Goal: Task Accomplishment & Management: Manage account settings

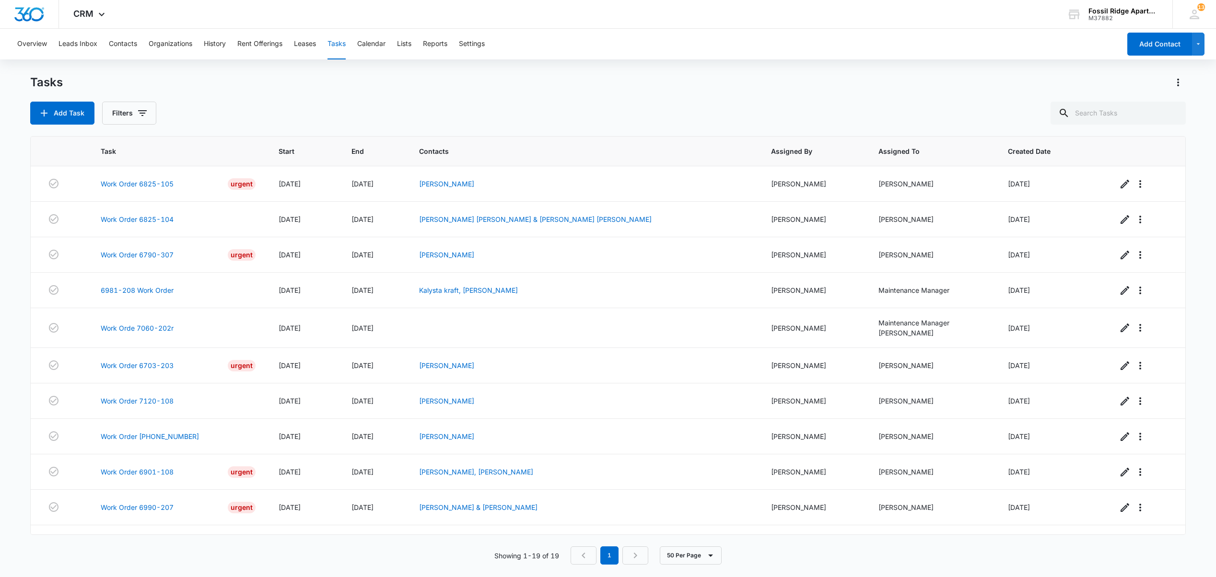
click at [109, 561] on div "Showing 1-19 of 19 1 50 Per Page" at bounding box center [607, 555] width 1155 height 18
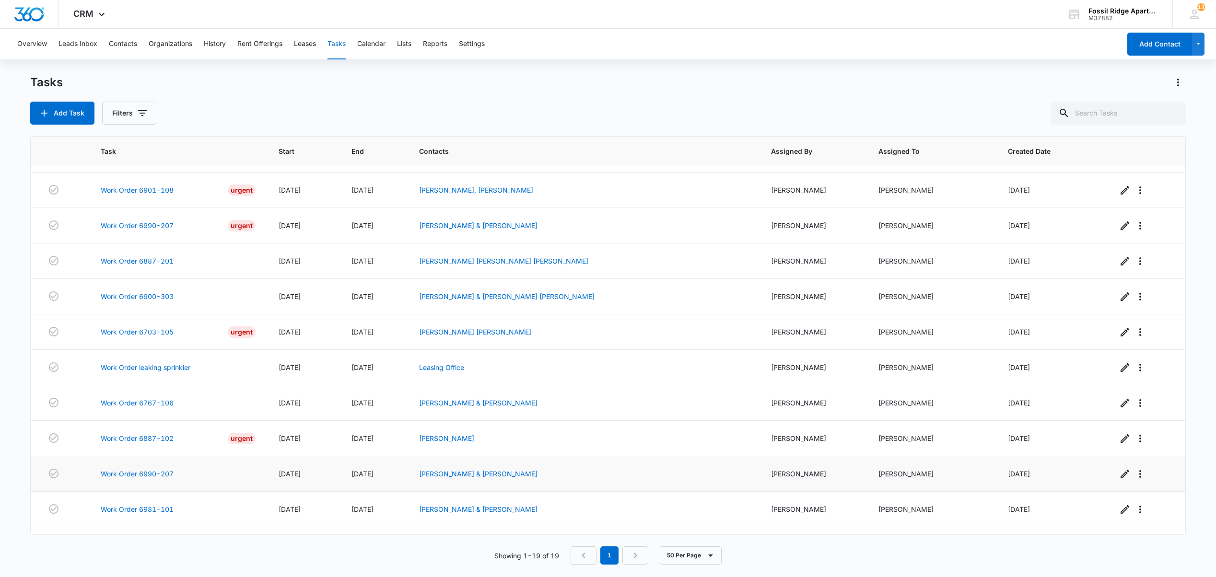
scroll to position [261, 0]
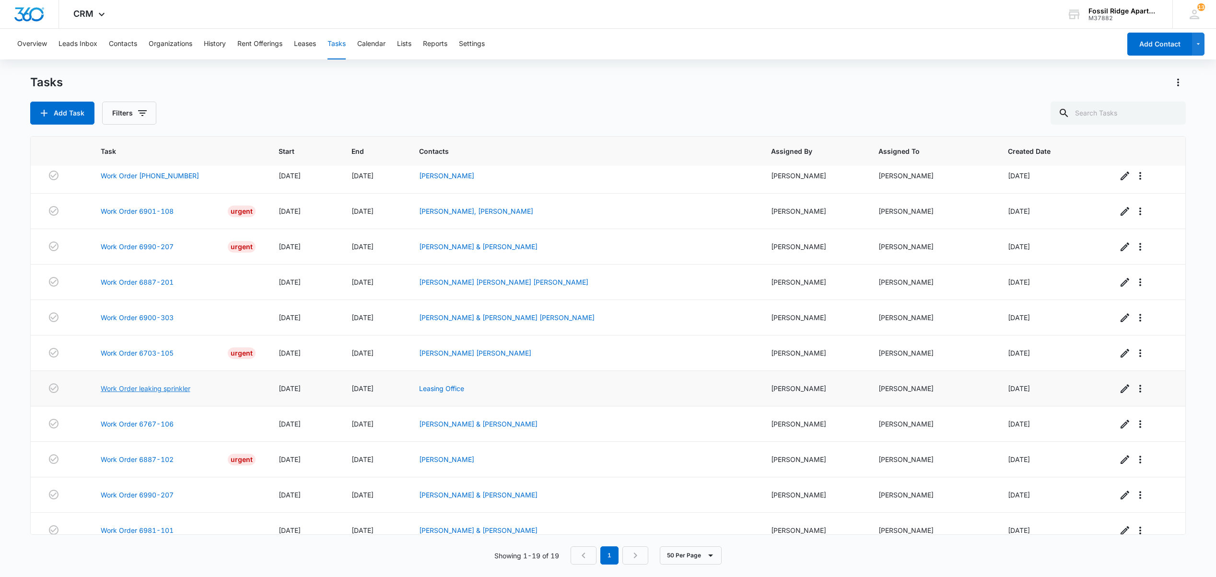
click at [150, 394] on link "Work Order leaking sprinkler" at bounding box center [146, 388] width 90 height 10
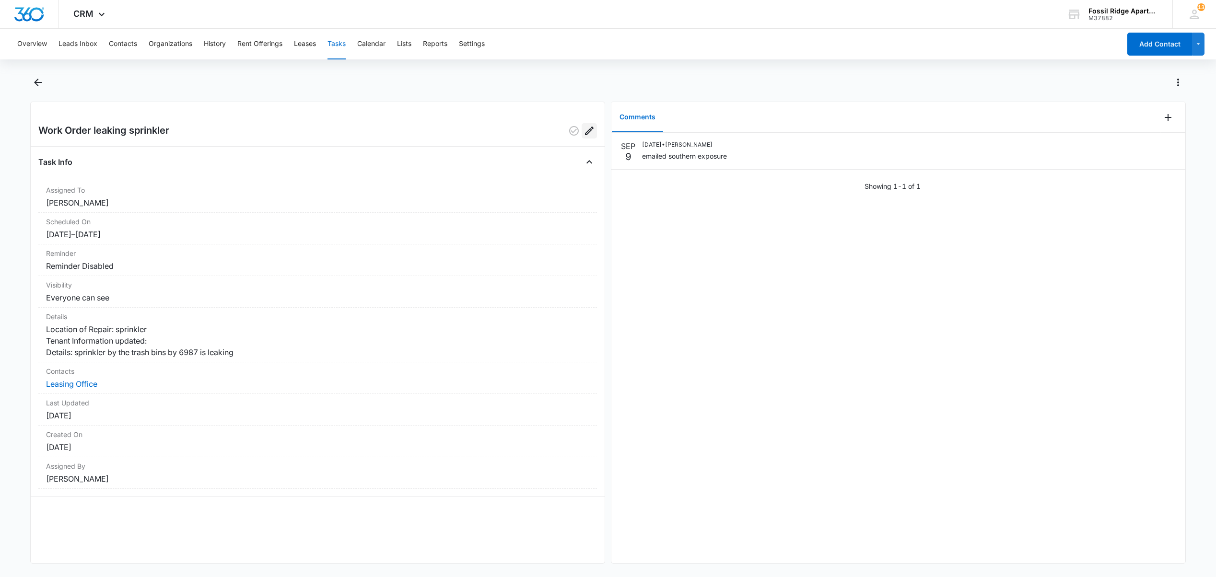
click at [583, 131] on icon "Edit" at bounding box center [589, 131] width 12 height 12
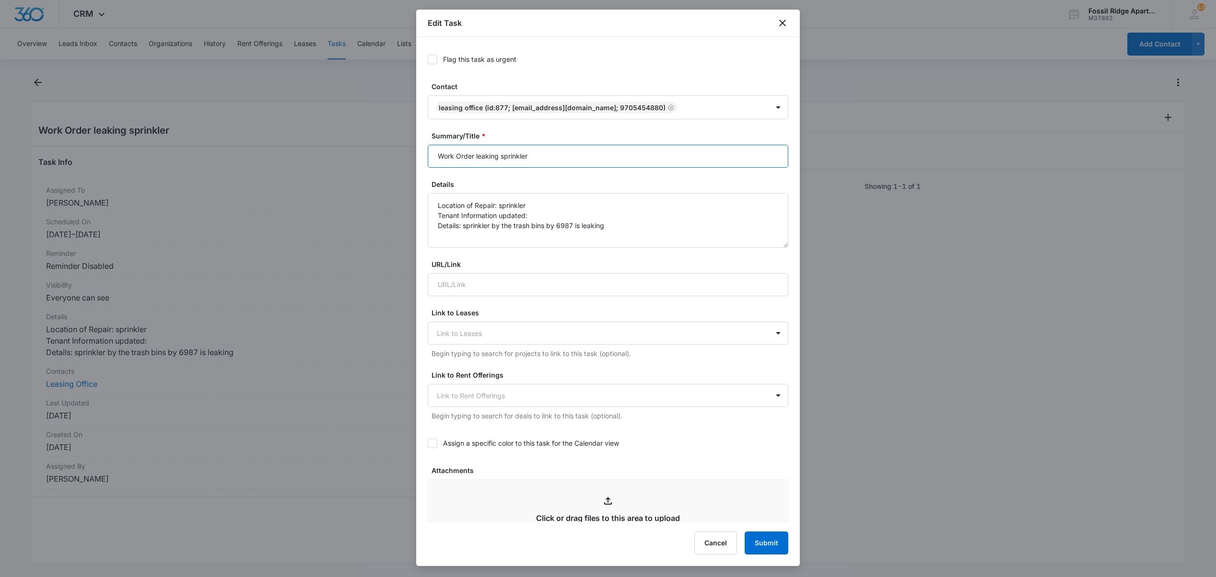
click at [548, 160] on input "Work Order leaking sprinkler" at bounding box center [608, 156] width 360 height 23
type input "Work Order leaking sprinkler building 6987"
click at [761, 533] on button "Submit" at bounding box center [766, 543] width 44 height 23
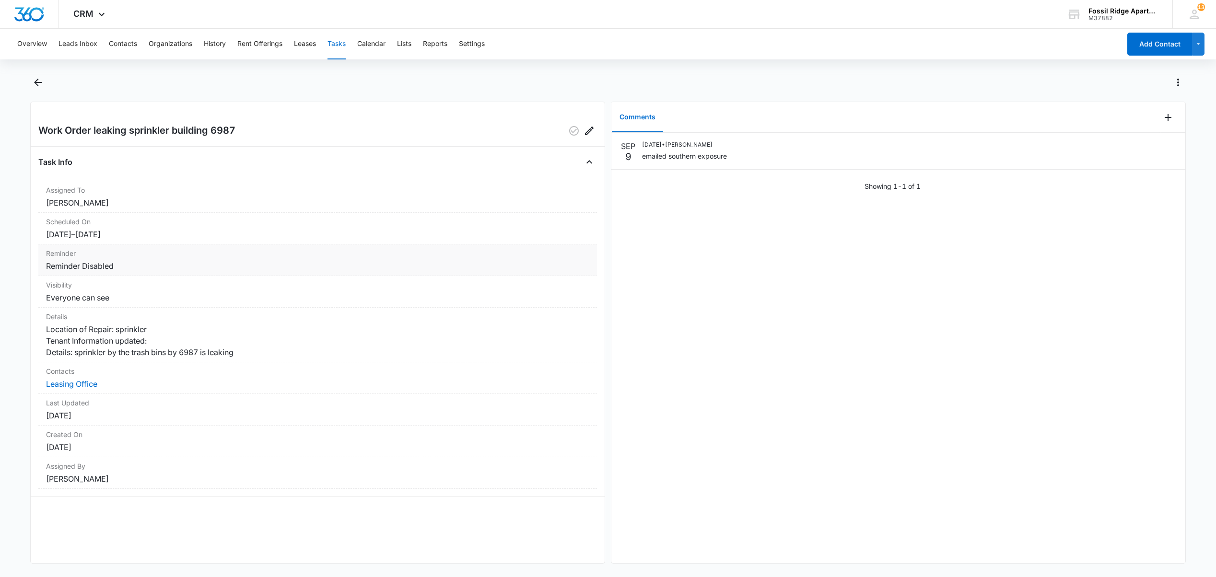
click at [408, 254] on dt "Reminder" at bounding box center [317, 253] width 543 height 10
click at [339, 41] on button "Tasks" at bounding box center [336, 44] width 18 height 31
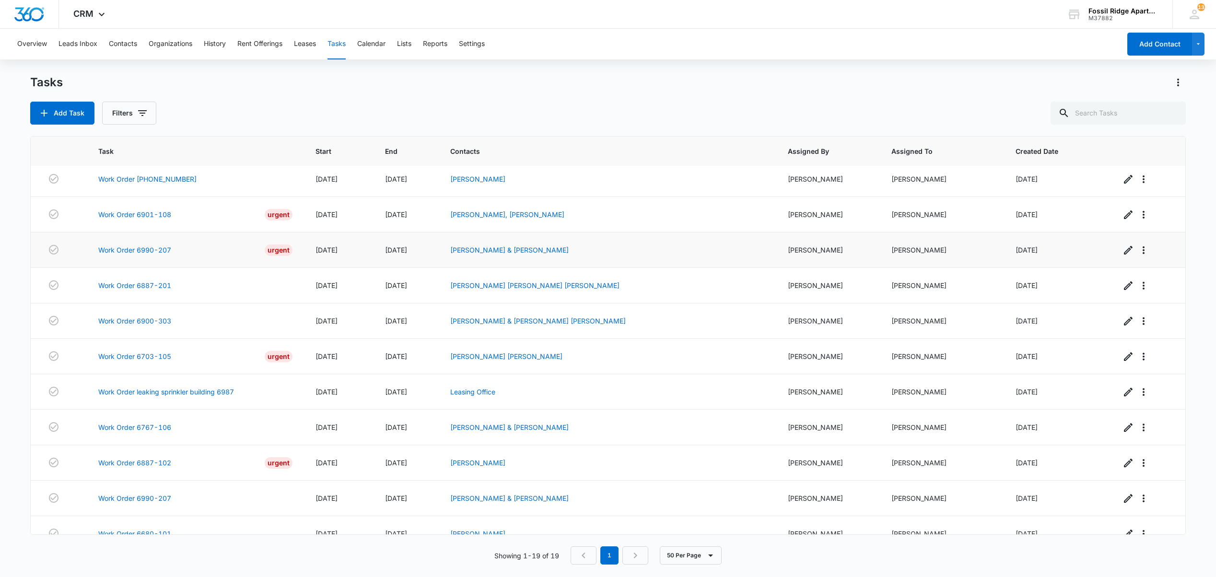
scroll to position [325, 0]
